Goal: Transaction & Acquisition: Purchase product/service

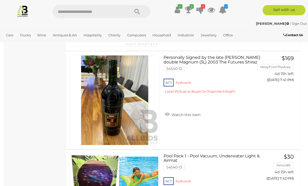
scroll to position [1120, 0]
click at [238, 63] on link "Personally Signed by the late Peter Lehmann double Magnum (3L) 2003 The Futures…" at bounding box center [213, 76] width 90 height 42
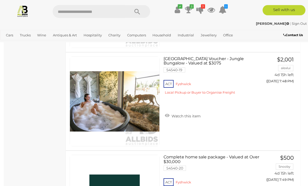
scroll to position [1711, 0]
click at [283, 91] on span "BID PAGE" at bounding box center [278, 91] width 19 height 5
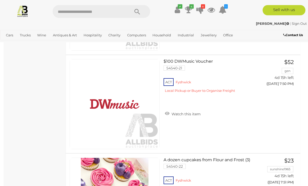
scroll to position [1905, 0]
click at [94, 107] on img at bounding box center [115, 104] width 90 height 90
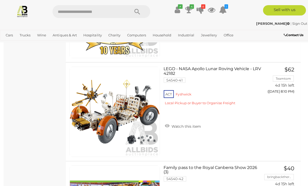
scroll to position [3871, 0]
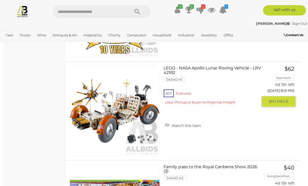
click at [182, 69] on link "LEGO - NASA Apollo Lunar Roving Vehicle - LRV 42182 54540-41 ACT Fyshwick" at bounding box center [213, 87] width 90 height 42
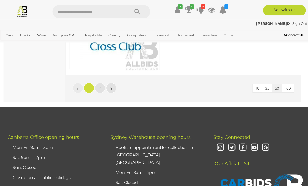
scroll to position [4942, 0]
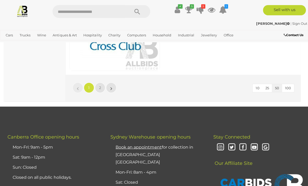
click at [110, 86] on link "»" at bounding box center [111, 88] width 10 height 10
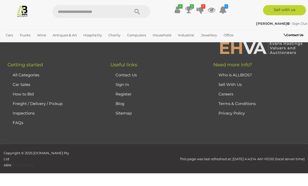
scroll to position [34, 0]
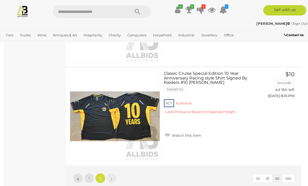
scroll to position [316, 0]
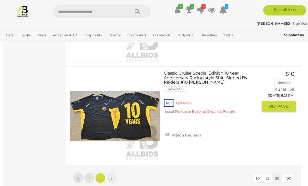
click at [280, 106] on span "BID PAGE" at bounding box center [278, 106] width 19 height 5
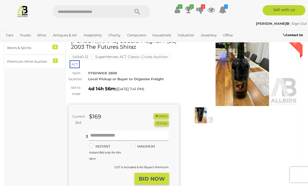
click at [93, 138] on input "text" at bounding box center [129, 136] width 80 height 10
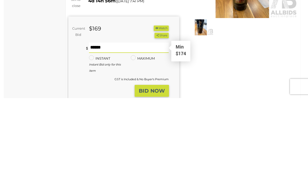
type input "***"
click at [164, 176] on strong "BID NOW" at bounding box center [152, 179] width 26 height 6
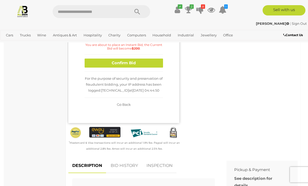
click at [159, 61] on button "Confirm Bid" at bounding box center [124, 63] width 79 height 9
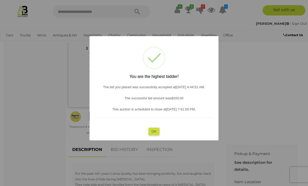
click at [157, 135] on button "OK" at bounding box center [154, 131] width 11 height 7
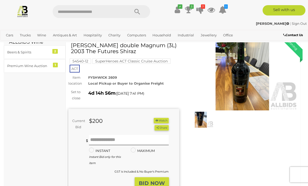
scroll to position [0, 0]
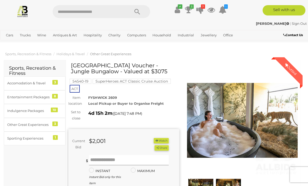
click at [97, 160] on input "text" at bounding box center [129, 160] width 80 height 10
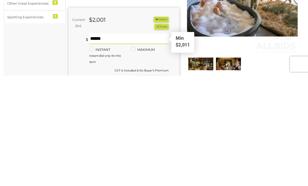
type input "****"
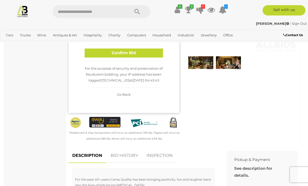
click at [157, 49] on button "Confirm Bid" at bounding box center [124, 53] width 79 height 9
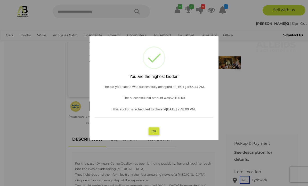
click at [152, 135] on button "OK" at bounding box center [154, 131] width 11 height 7
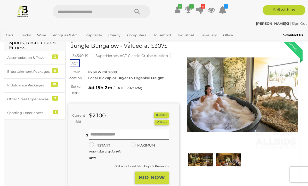
scroll to position [0, 0]
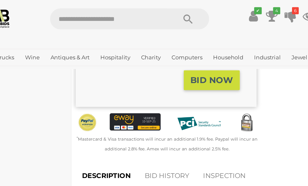
scroll to position [146, 0]
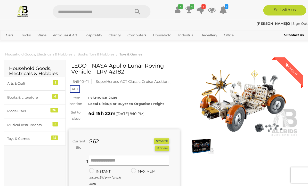
click at [96, 160] on input "text" at bounding box center [129, 160] width 80 height 10
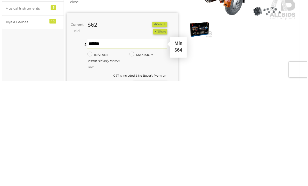
scroll to position [14, 1]
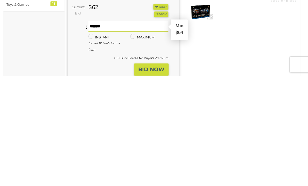
type input "*"
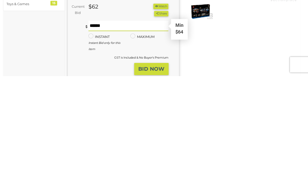
type input "***"
click at [141, 176] on strong "BID NOW" at bounding box center [152, 179] width 26 height 6
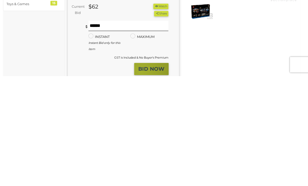
scroll to position [135, 0]
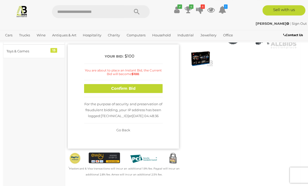
click at [99, 88] on button "Confirm Bid" at bounding box center [124, 88] width 79 height 9
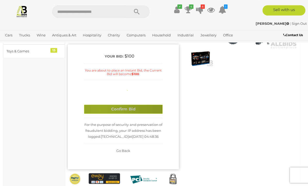
scroll to position [87, 0]
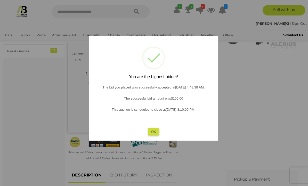
click at [157, 135] on button "OK" at bounding box center [154, 131] width 11 height 7
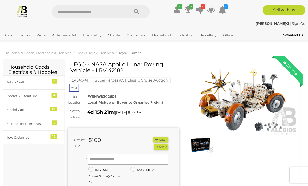
scroll to position [0, 0]
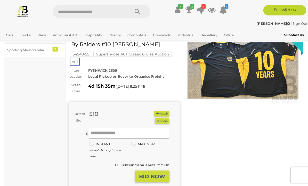
scroll to position [33, 0]
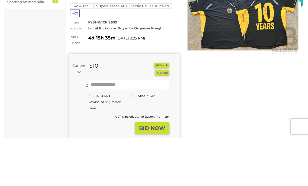
click at [94, 136] on input "text" at bounding box center [129, 133] width 80 height 10
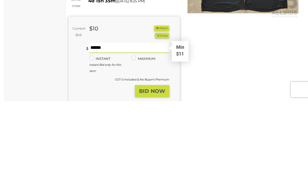
type input "*"
type input "**"
click at [144, 173] on strong "BID NOW" at bounding box center [152, 176] width 26 height 6
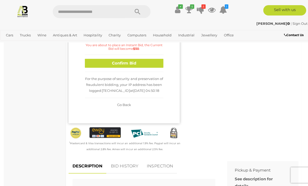
click at [115, 63] on button "Confirm Bid" at bounding box center [124, 63] width 79 height 9
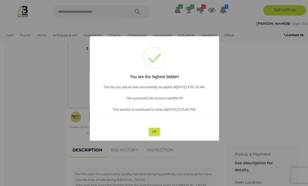
click at [150, 135] on button "OK" at bounding box center [154, 131] width 11 height 7
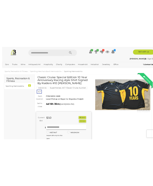
scroll to position [0, 0]
